Goal: Task Accomplishment & Management: Use online tool/utility

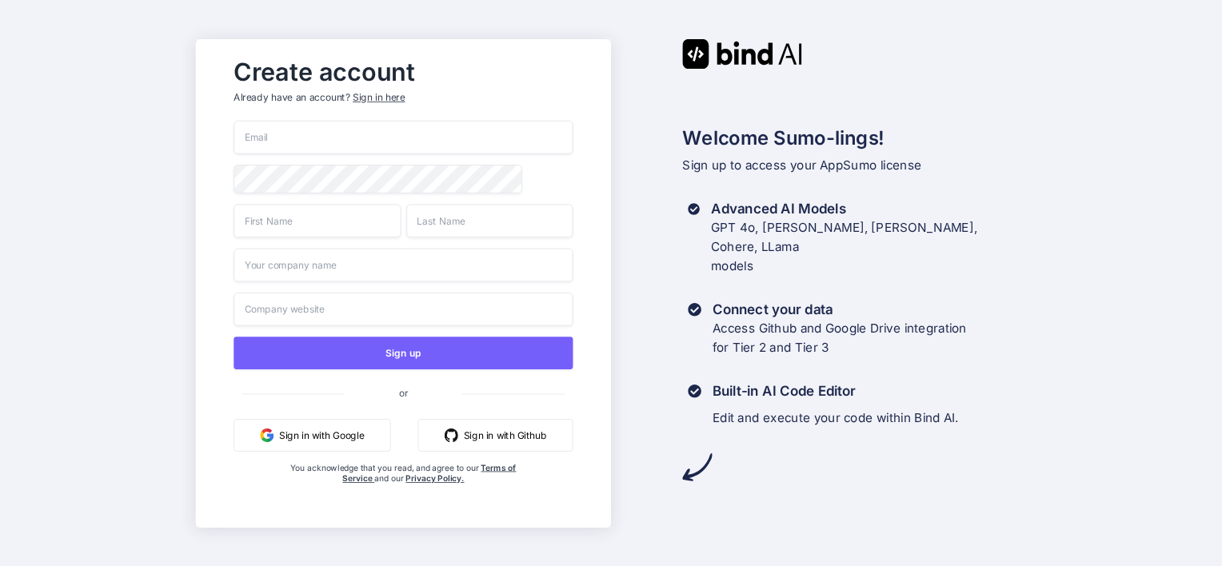
click at [446, 439] on img "button" at bounding box center [452, 435] width 14 height 14
click at [529, 443] on button "Sign in with Github" at bounding box center [495, 434] width 155 height 33
click at [367, 146] on input "email" at bounding box center [403, 138] width 339 height 34
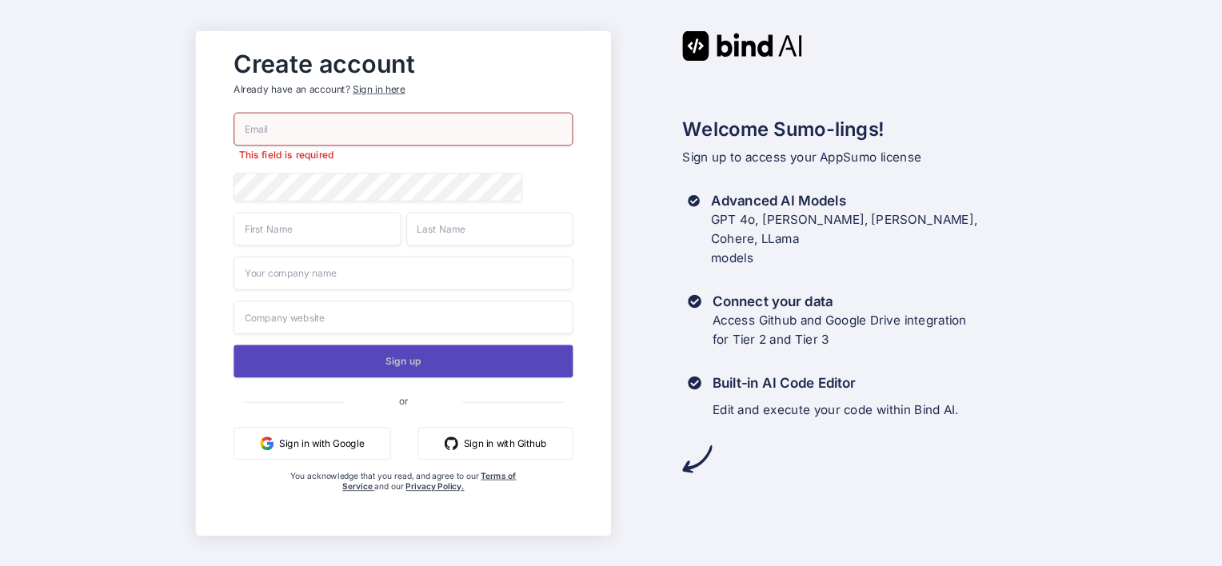
click at [400, 358] on button "Sign up" at bounding box center [403, 361] width 339 height 33
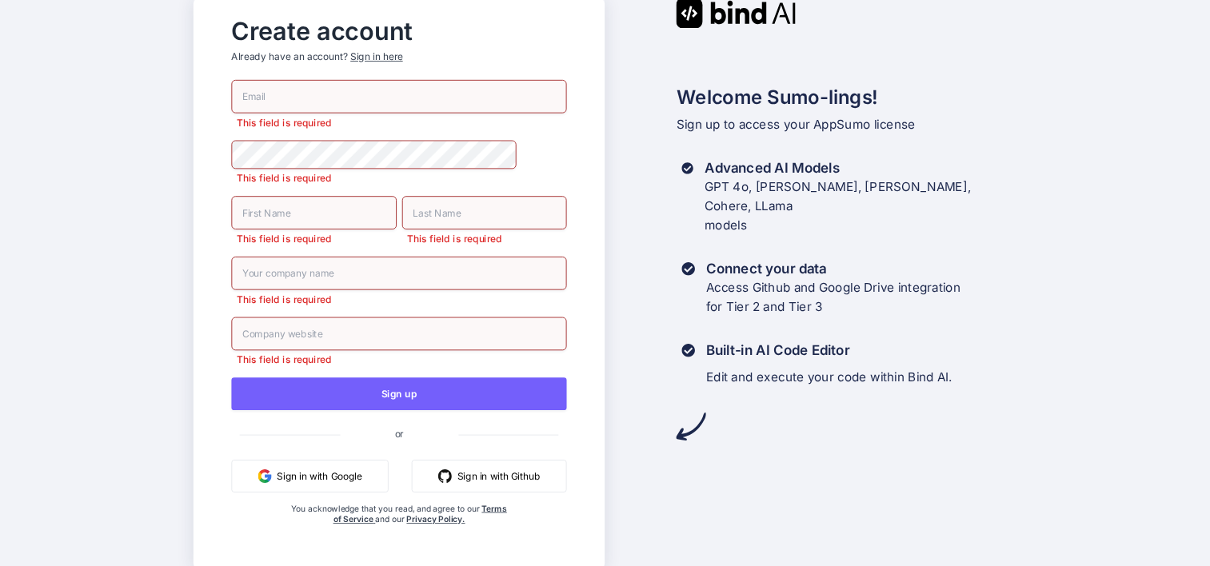
click at [329, 95] on input "email" at bounding box center [399, 97] width 335 height 34
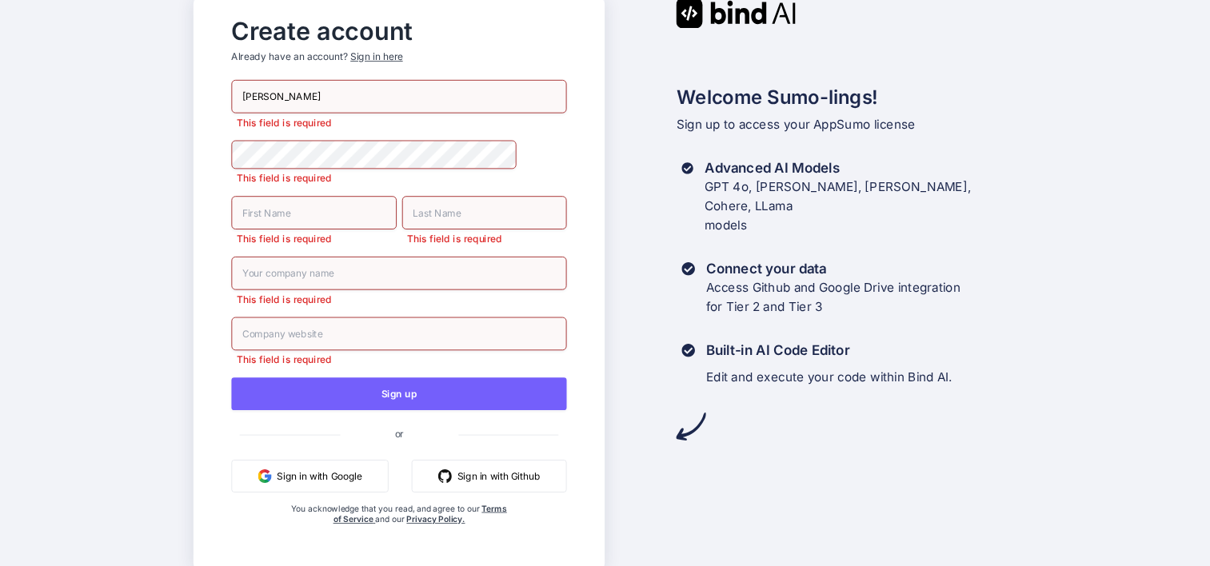
type input "kim"
click at [330, 475] on button "Sign in with Google" at bounding box center [310, 475] width 157 height 33
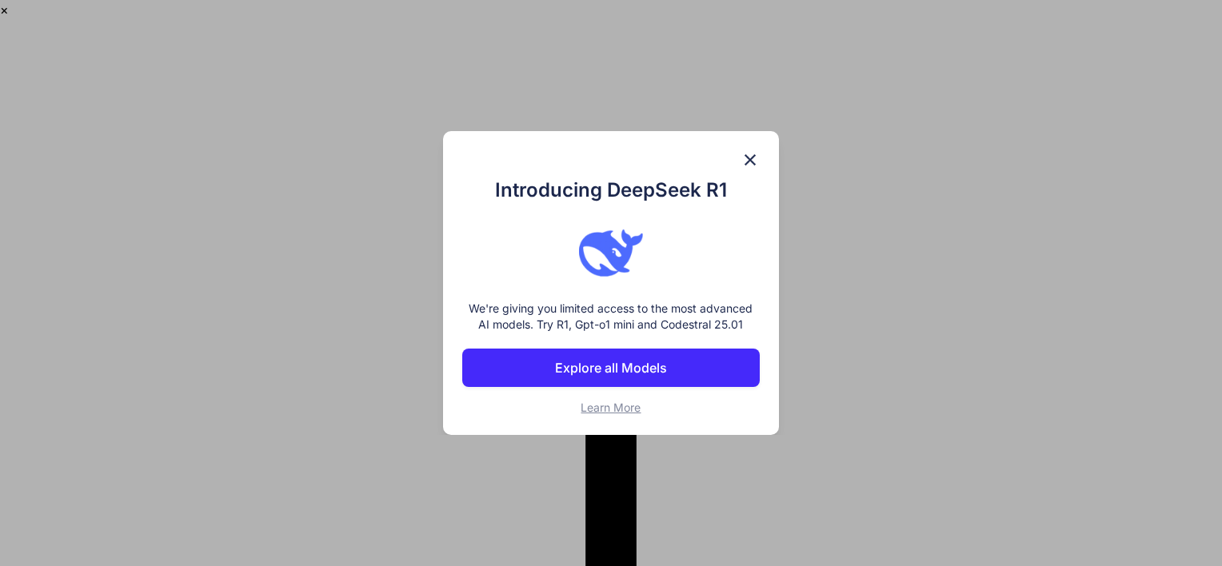
click at [646, 382] on button "Explore all Models" at bounding box center [611, 368] width 298 height 38
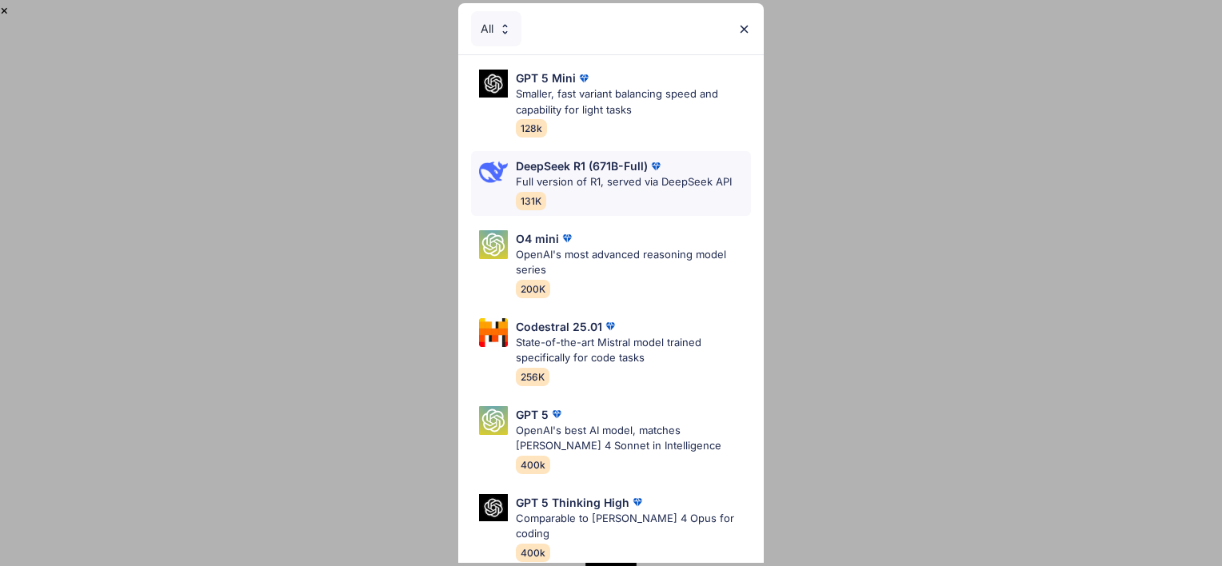
click at [688, 175] on p "Full version of R1, served via DeepSeek API" at bounding box center [624, 182] width 216 height 16
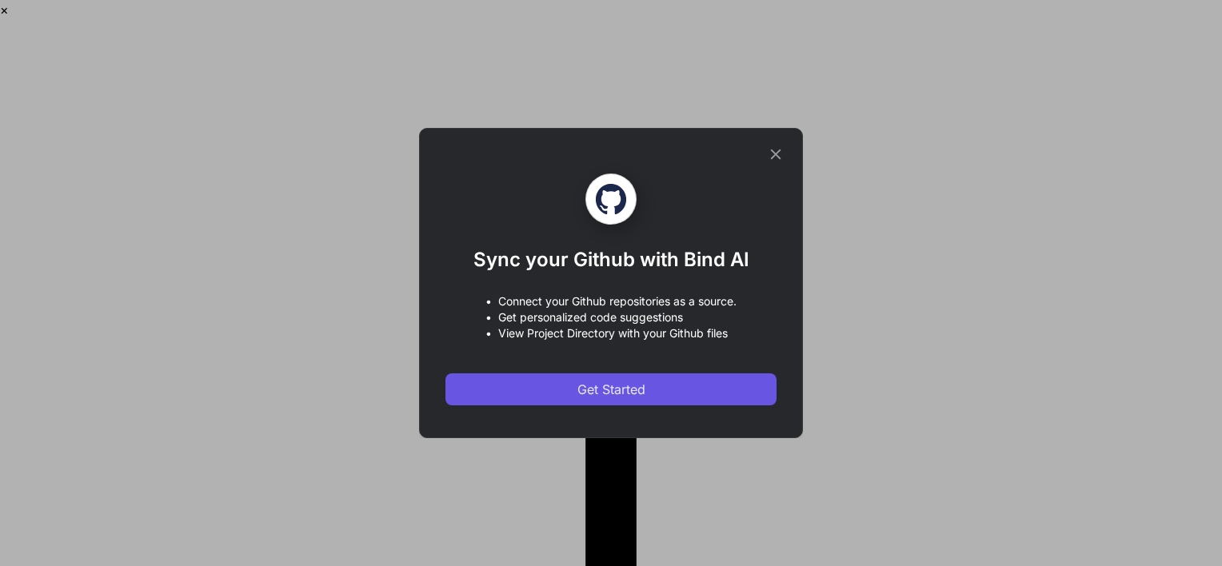
click at [563, 383] on button "Get Started" at bounding box center [611, 390] width 331 height 32
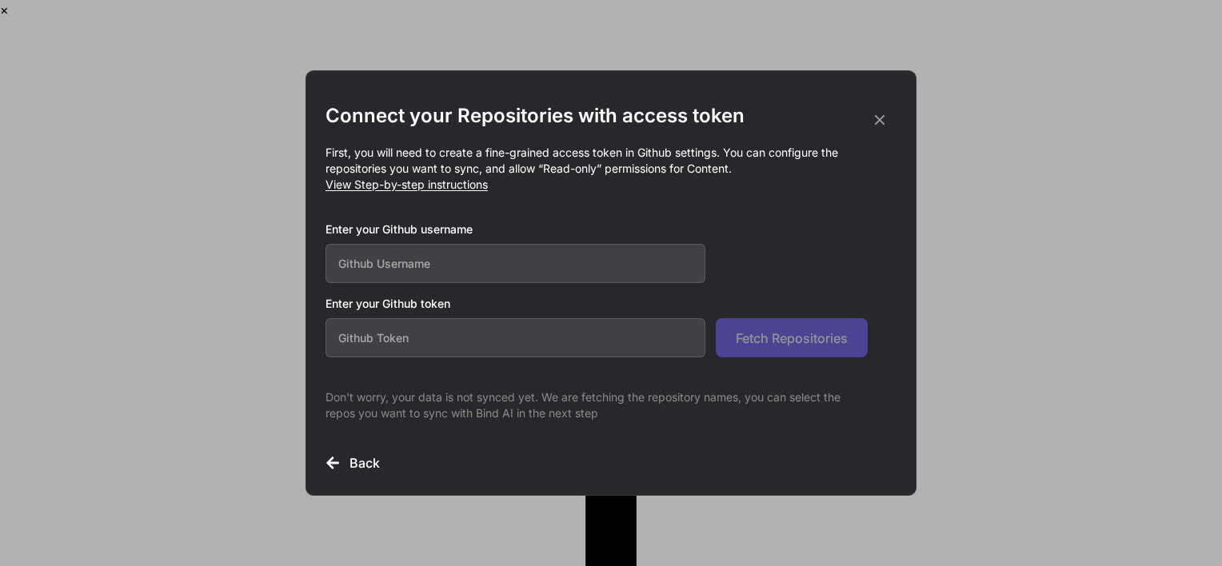
click at [461, 182] on span "View Step-by-step instructions" at bounding box center [407, 185] width 162 height 14
click at [222, 254] on div "Connect your Repositories with access token First, you will need to create a fi…" at bounding box center [611, 283] width 1222 height 566
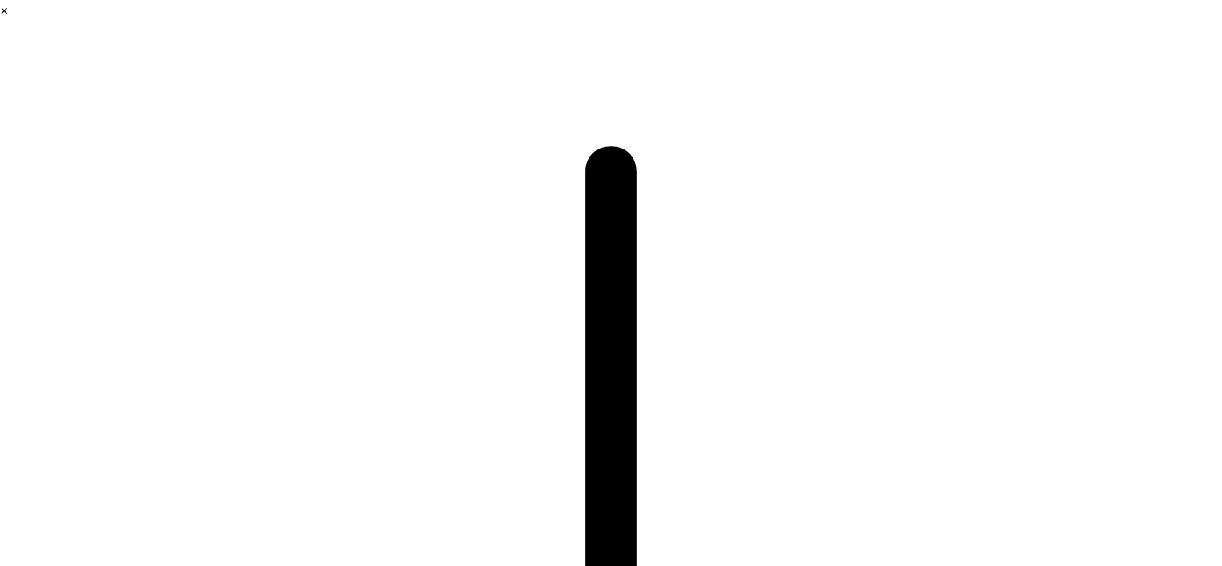
type textarea "x"
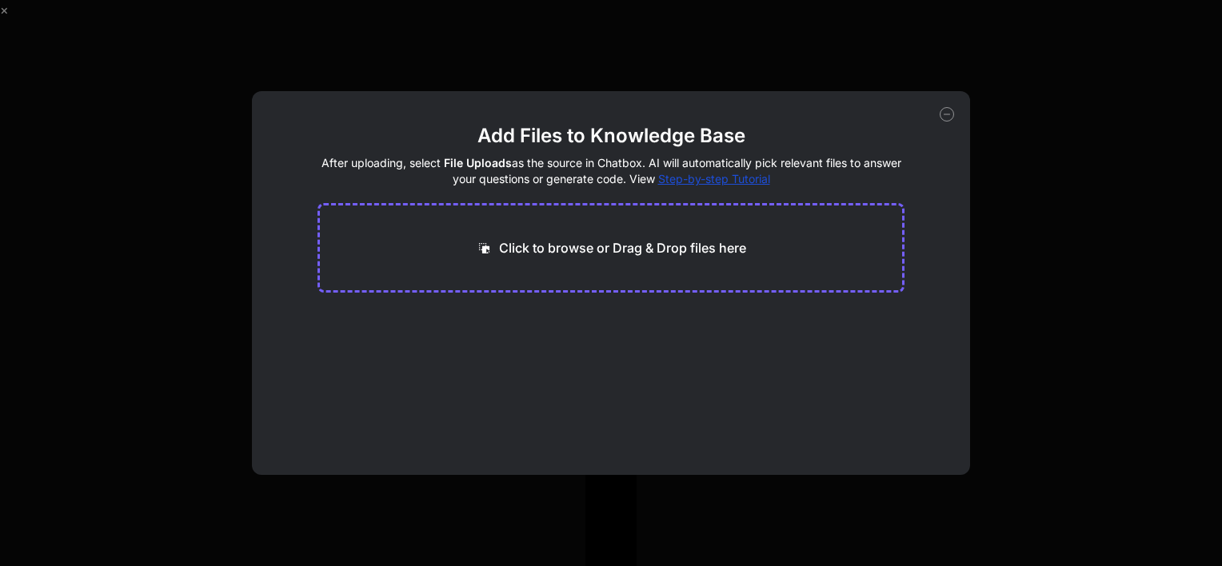
click at [197, 350] on div "Add Files to Knowledge Base After uploading, select File Uploads as the source …" at bounding box center [611, 283] width 1222 height 566
type textarea "x"
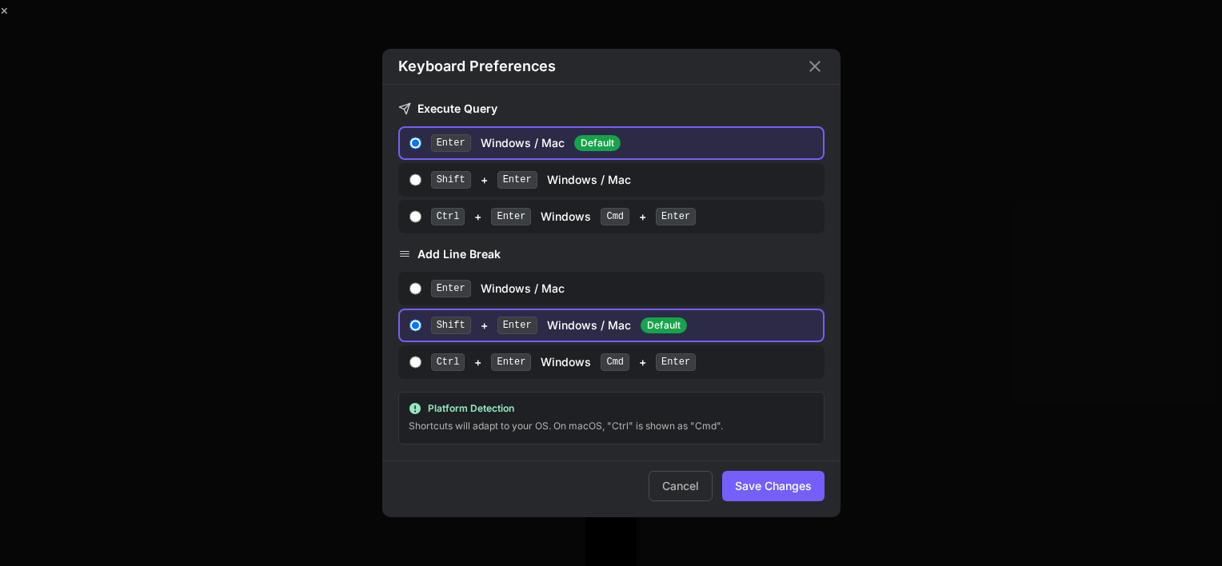
click at [29, 513] on div "Keyboard Preferences Execute Query Enter Windows / Mac Default Shift + Enter Wi…" at bounding box center [611, 283] width 1222 height 566
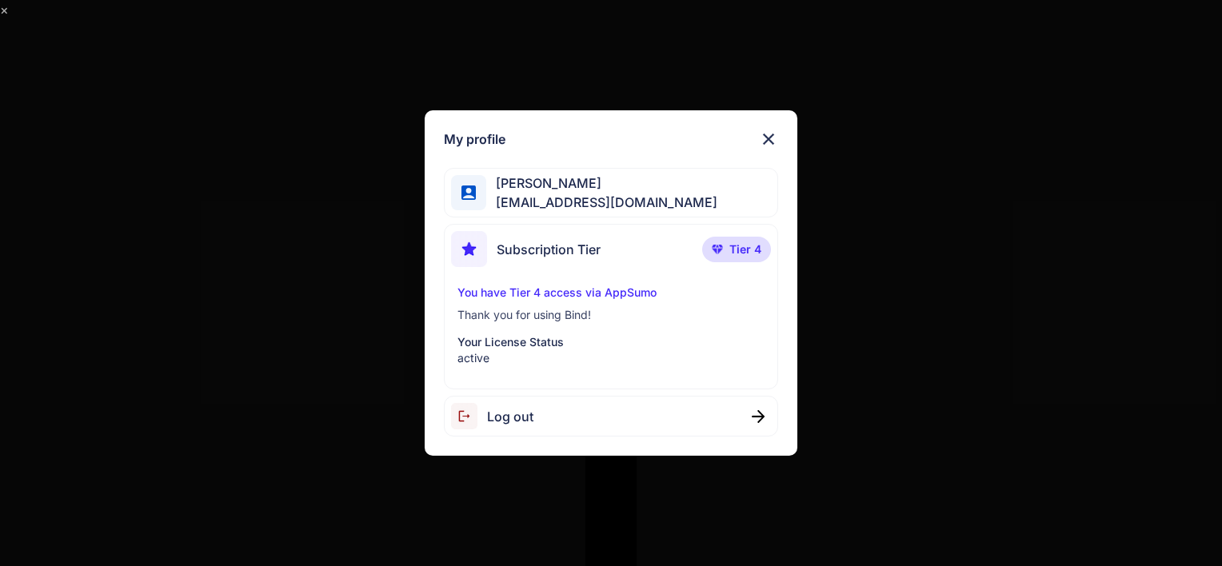
scroll to position [754, 0]
click at [771, 138] on img at bounding box center [768, 139] width 19 height 19
